Goal: Navigation & Orientation: Understand site structure

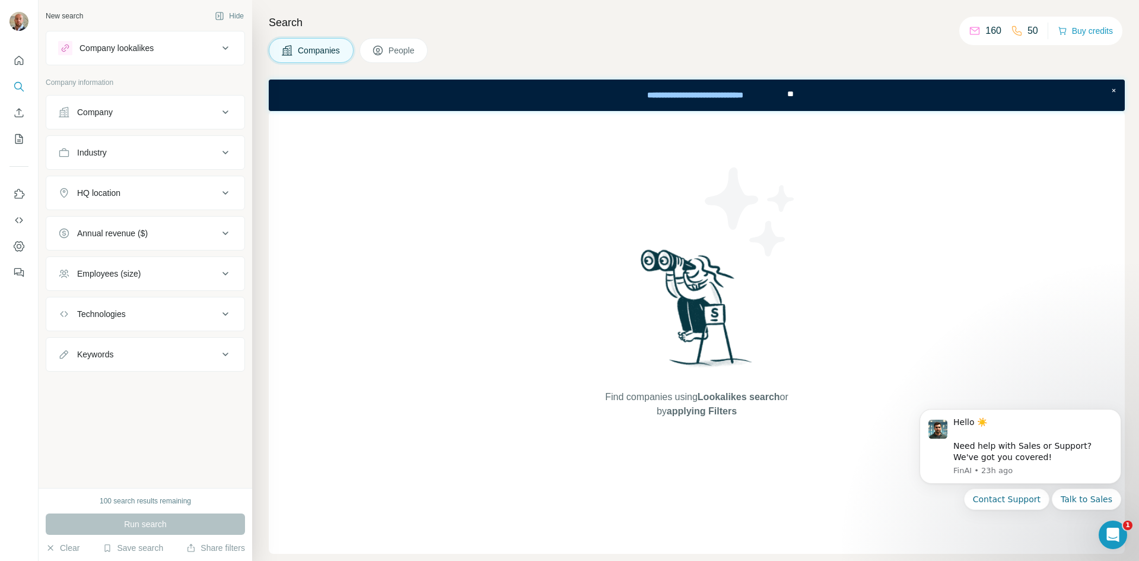
click at [93, 47] on div "Company lookalikes" at bounding box center [117, 48] width 74 height 12
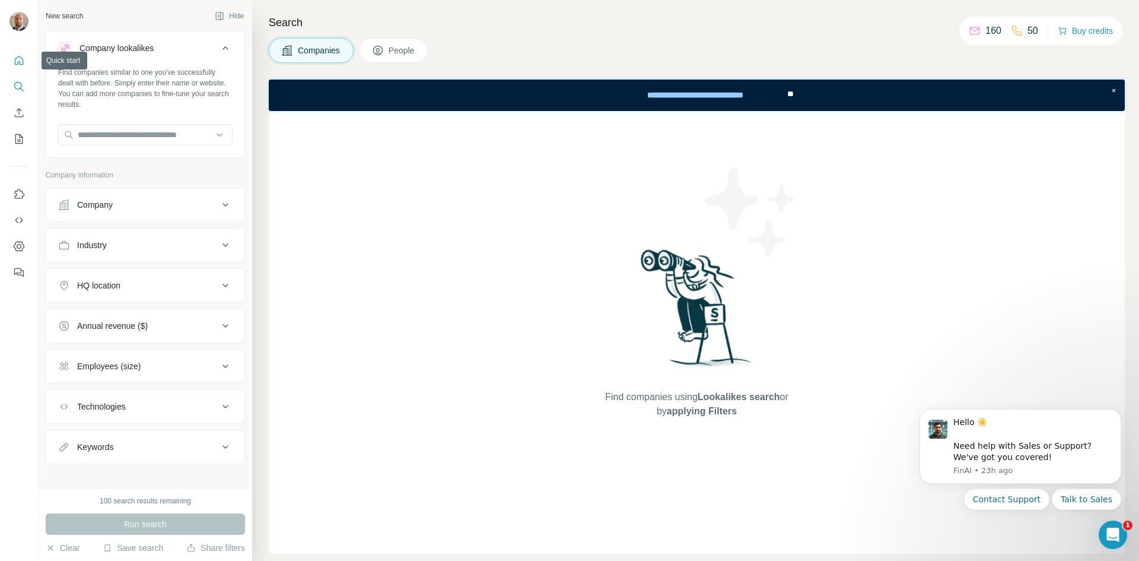
click at [17, 59] on icon "Quick start" at bounding box center [19, 61] width 12 height 12
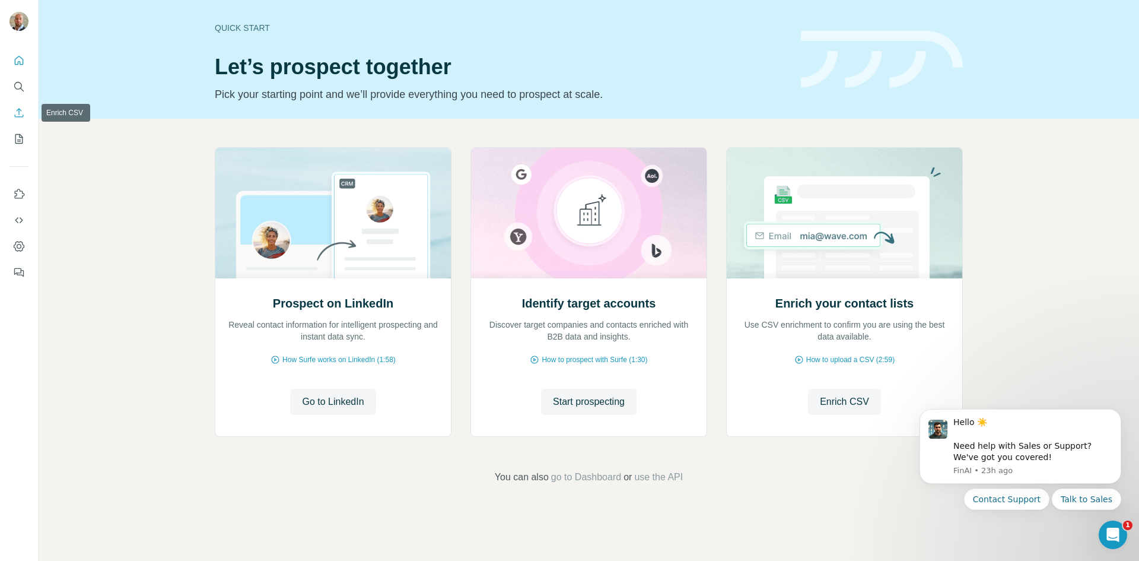
click at [18, 116] on icon "Enrich CSV" at bounding box center [19, 113] width 12 height 12
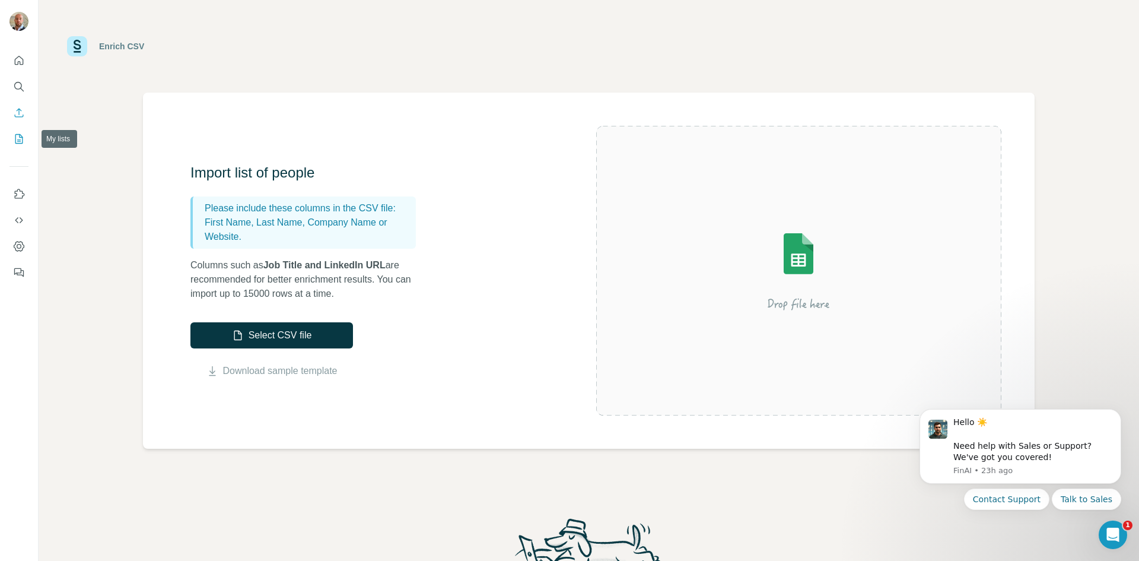
click at [13, 141] on icon "My lists" at bounding box center [19, 139] width 12 height 12
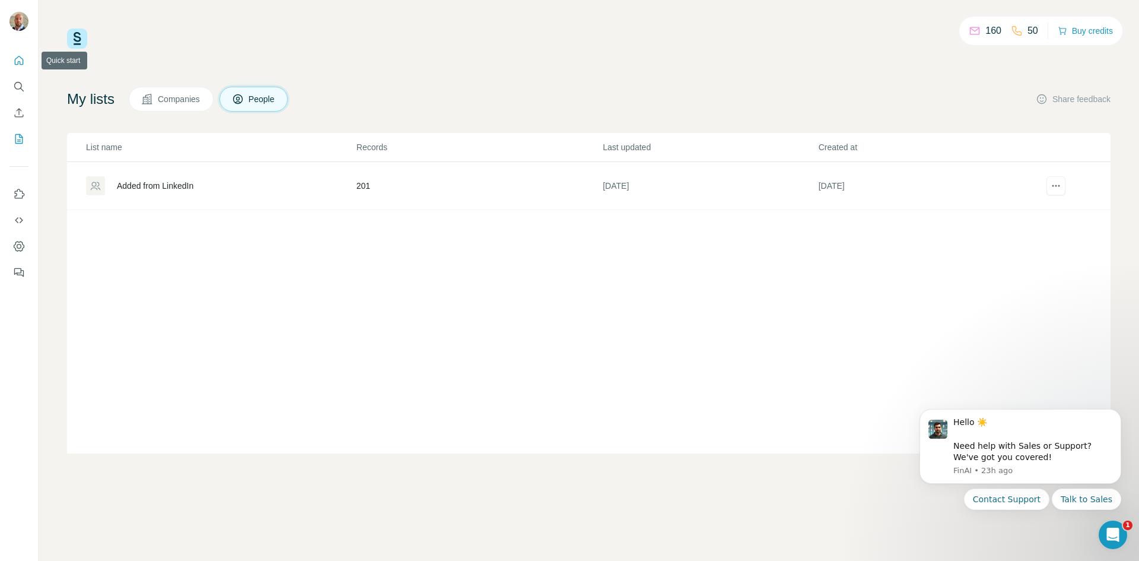
click at [20, 62] on icon "Quick start" at bounding box center [19, 60] width 9 height 9
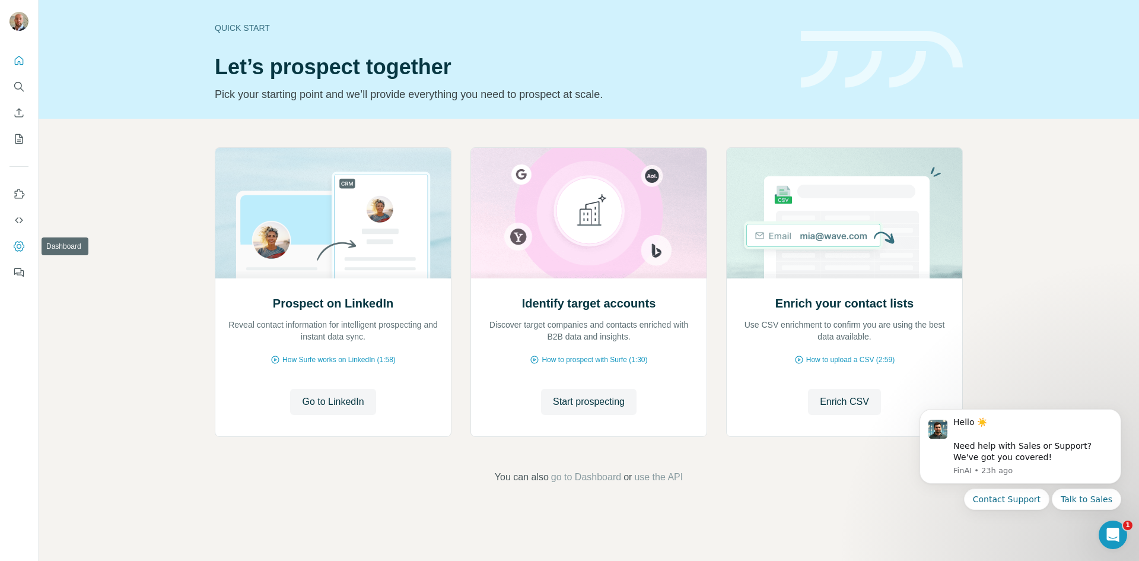
click at [18, 248] on icon "Dashboard" at bounding box center [19, 246] width 5 height 5
